Goal: Task Accomplishment & Management: Use online tool/utility

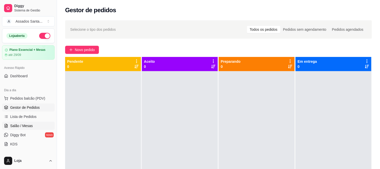
click at [32, 124] on link "Salão / Mesas" at bounding box center [28, 126] width 53 height 8
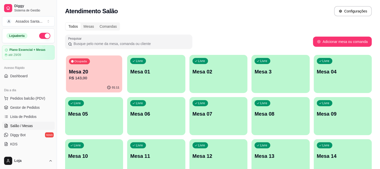
click at [103, 72] on p "Mesa 20" at bounding box center [94, 71] width 50 height 7
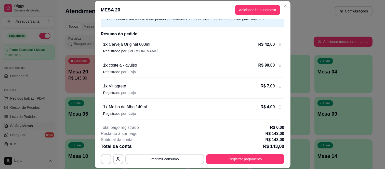
scroll to position [29, 0]
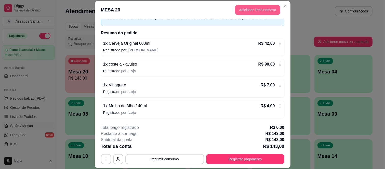
click at [243, 6] on button "Adicionar itens na mesa" at bounding box center [257, 10] width 45 height 10
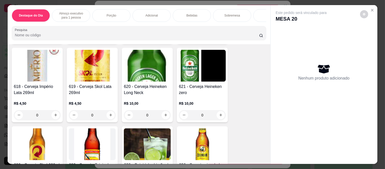
scroll to position [1042, 0]
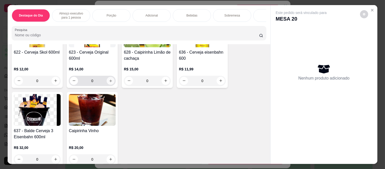
click at [108, 80] on button "increase-product-quantity" at bounding box center [111, 81] width 8 height 8
type input "1"
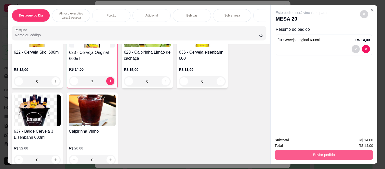
click at [288, 150] on button "Enviar pedido" at bounding box center [323, 155] width 98 height 10
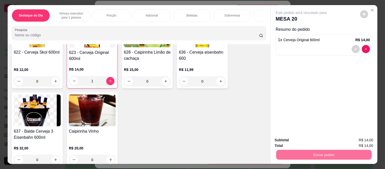
click at [325, 140] on button "Não registrar e enviar pedido" at bounding box center [306, 141] width 53 height 10
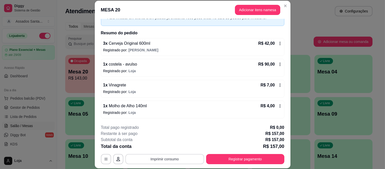
click at [179, 159] on button "Imprimir consumo" at bounding box center [164, 159] width 79 height 10
click at [171, 149] on button "IMPRESSORA caixa" at bounding box center [163, 148] width 37 height 8
click at [175, 160] on button "Imprimir consumo" at bounding box center [164, 159] width 76 height 10
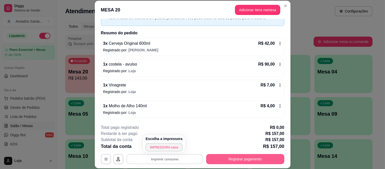
click at [229, 155] on button "Registrar pagamento" at bounding box center [245, 159] width 78 height 10
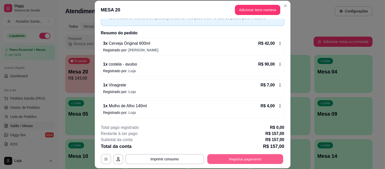
click at [218, 159] on button "Registrar pagamento" at bounding box center [245, 159] width 76 height 10
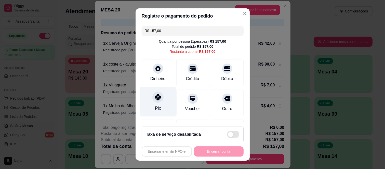
click at [157, 97] on icon at bounding box center [157, 97] width 7 height 7
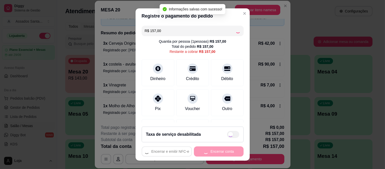
type input "R$ 0,00"
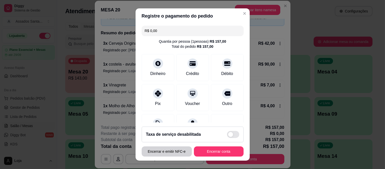
click at [176, 150] on button "Encerrar e emitir NFC-e" at bounding box center [166, 152] width 50 height 10
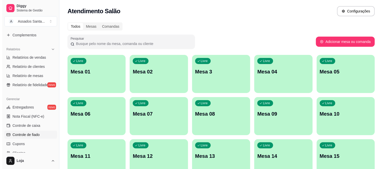
scroll to position [140, 0]
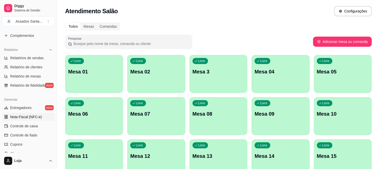
click at [19, 118] on span "Nota Fiscal (NFC-e)" at bounding box center [26, 117] width 32 height 5
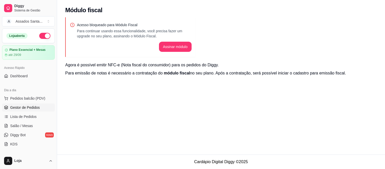
click at [25, 107] on span "Gestor de Pedidos" at bounding box center [25, 107] width 30 height 5
